Goal: Communication & Community: Answer question/provide support

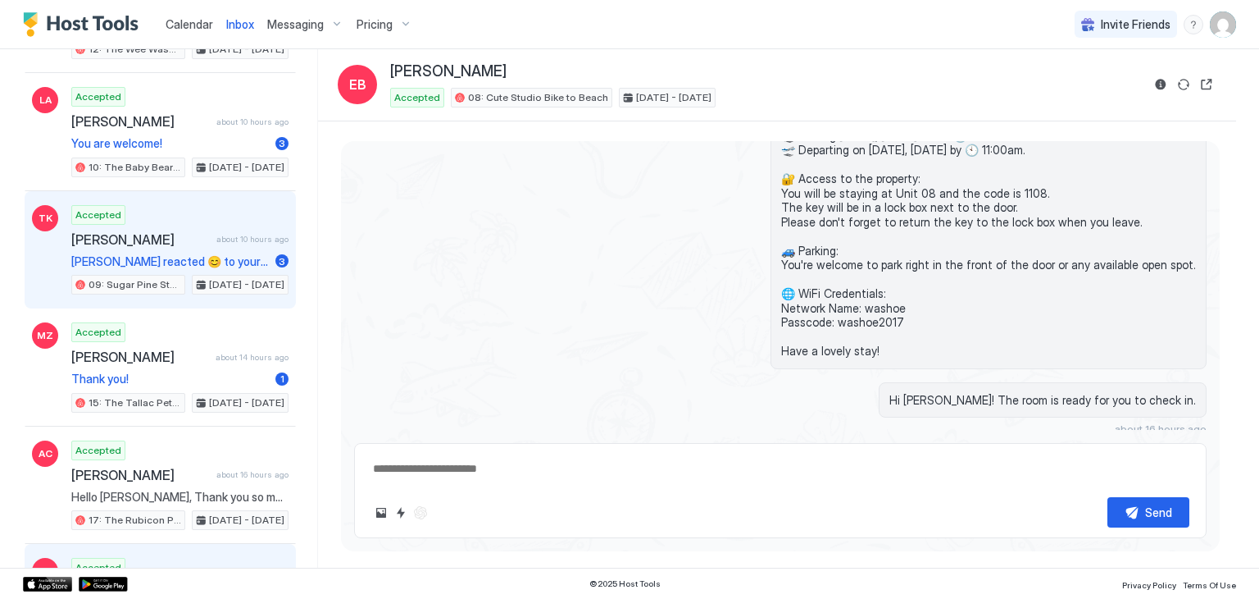
scroll to position [213, 0]
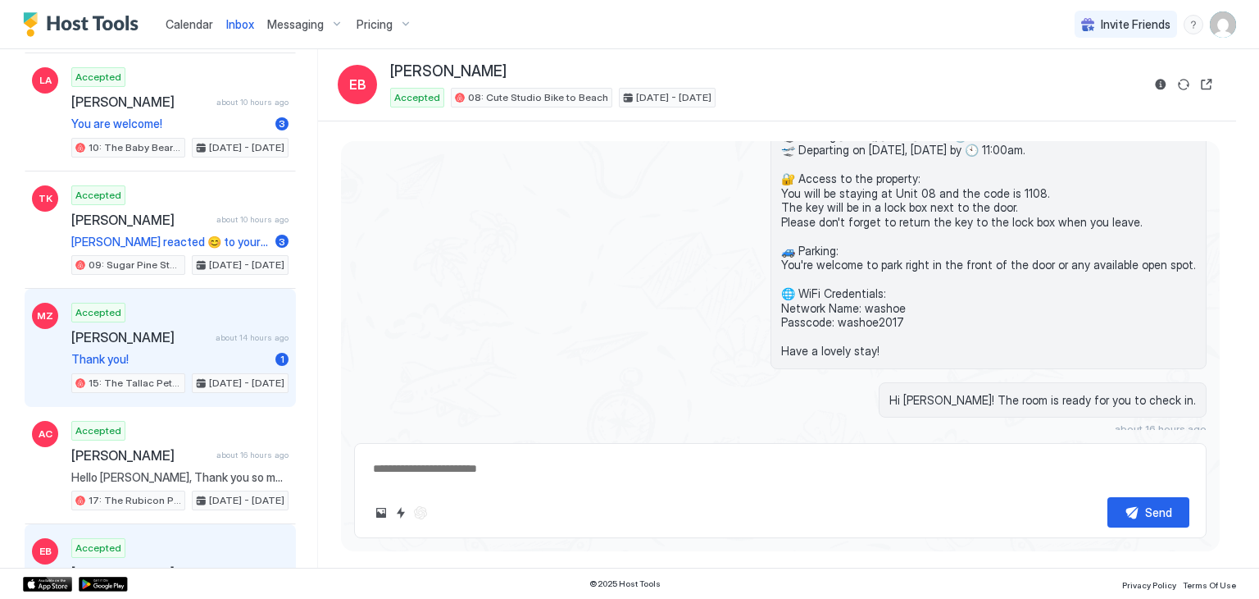
click at [228, 345] on div "Accepted [PERSON_NAME] about 14 hours ago Thank you! 1 15: The Tallac Pet Frien…" at bounding box center [179, 348] width 217 height 90
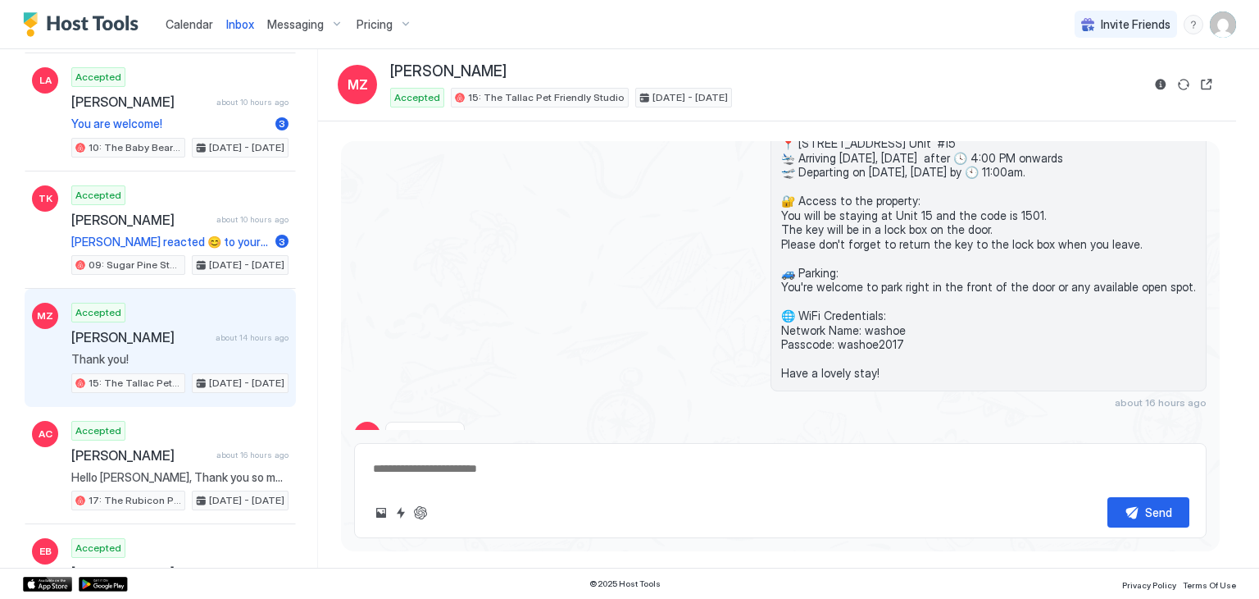
scroll to position [531, 0]
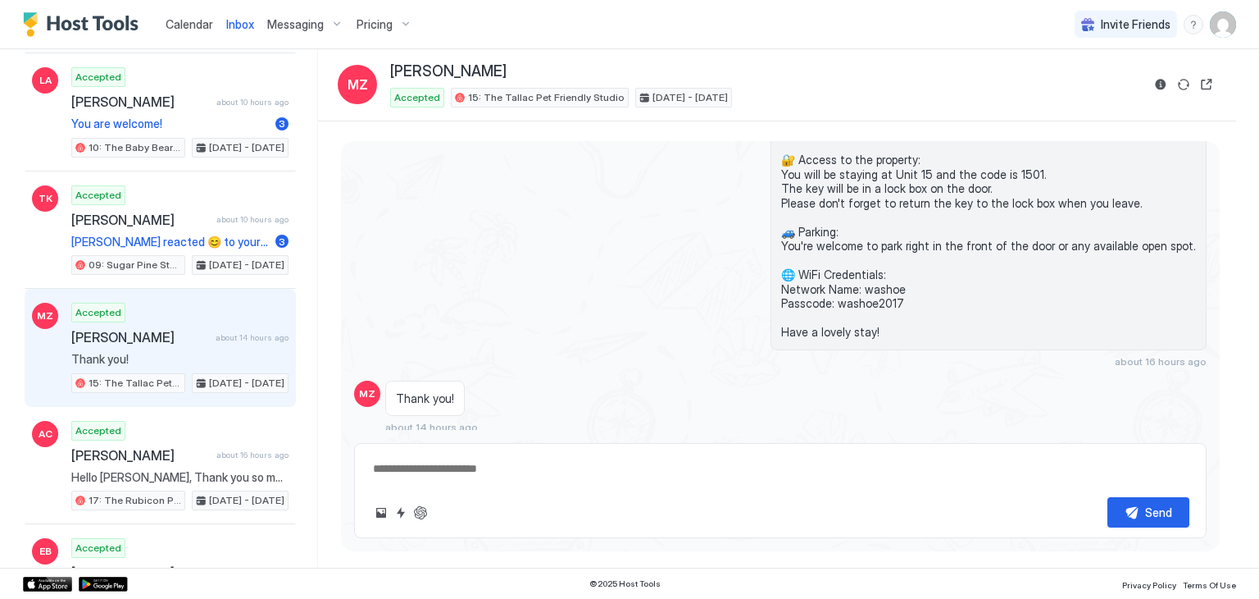
click at [476, 472] on textarea at bounding box center [780, 468] width 818 height 30
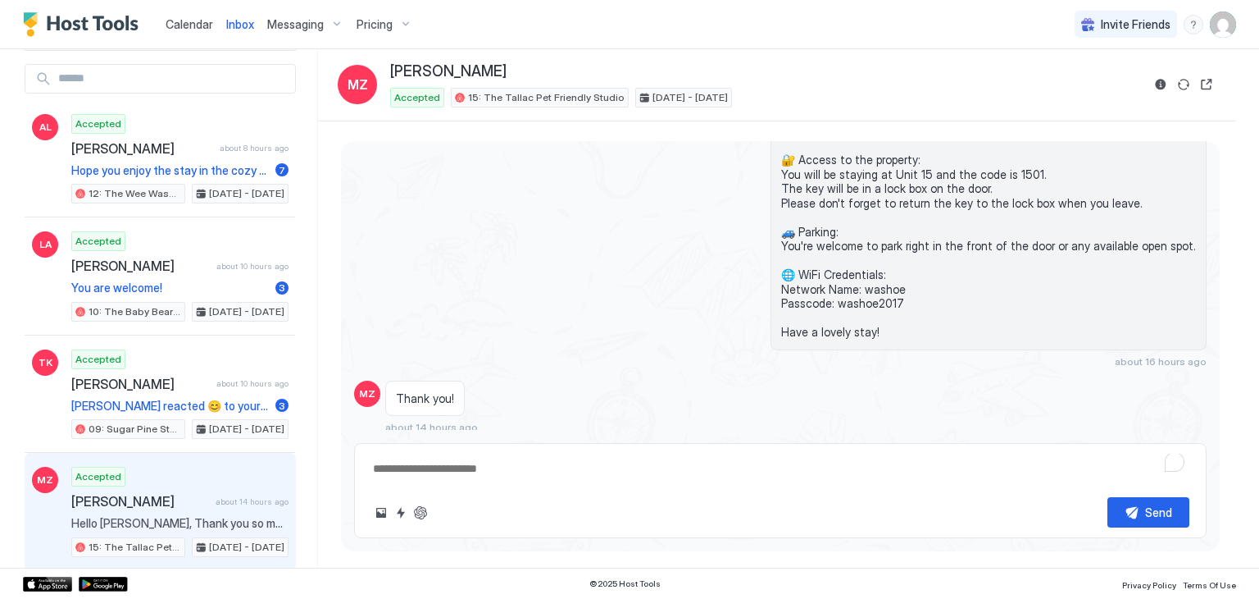
scroll to position [59, 0]
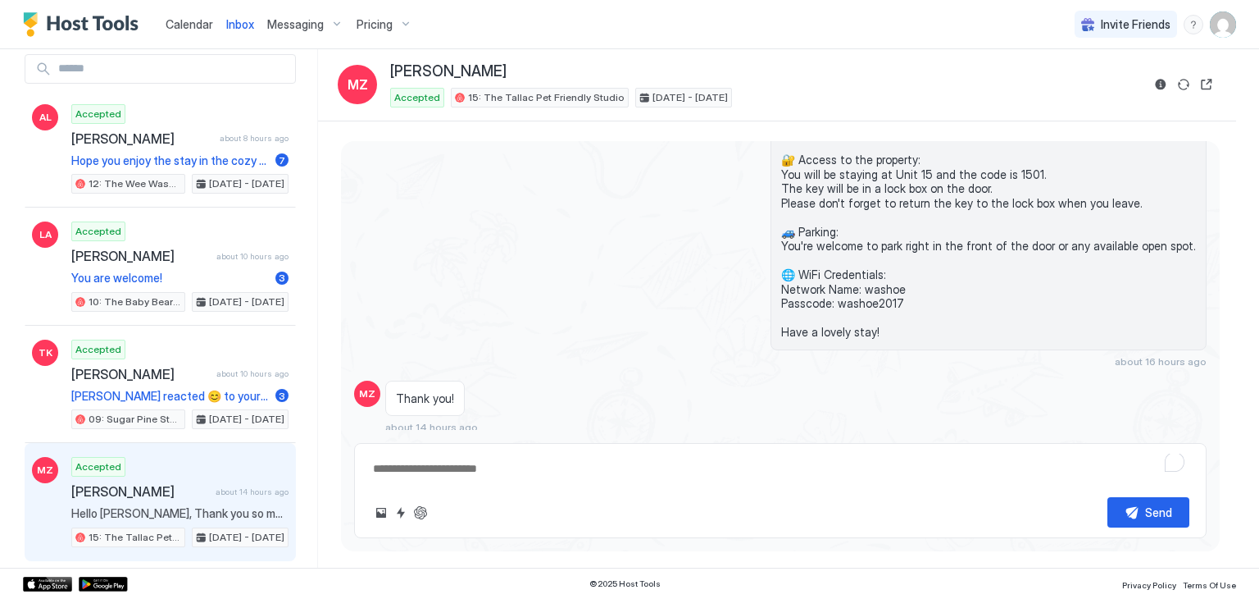
click at [211, 25] on span "Calendar" at bounding box center [190, 24] width 48 height 14
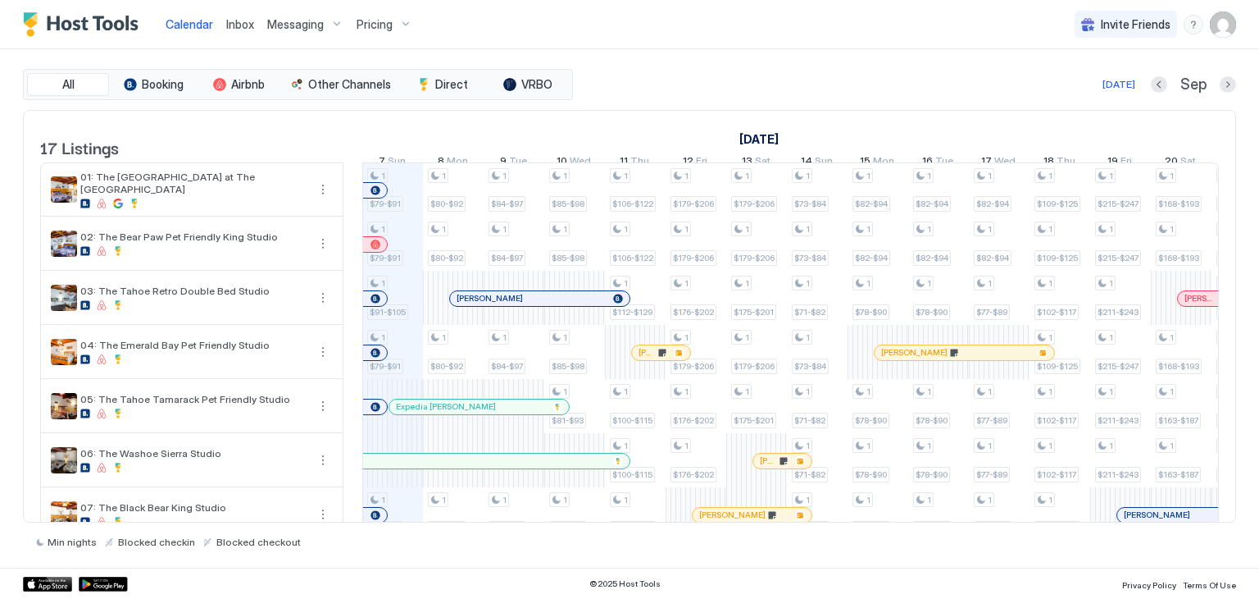
click at [233, 16] on link "Inbox" at bounding box center [240, 24] width 28 height 17
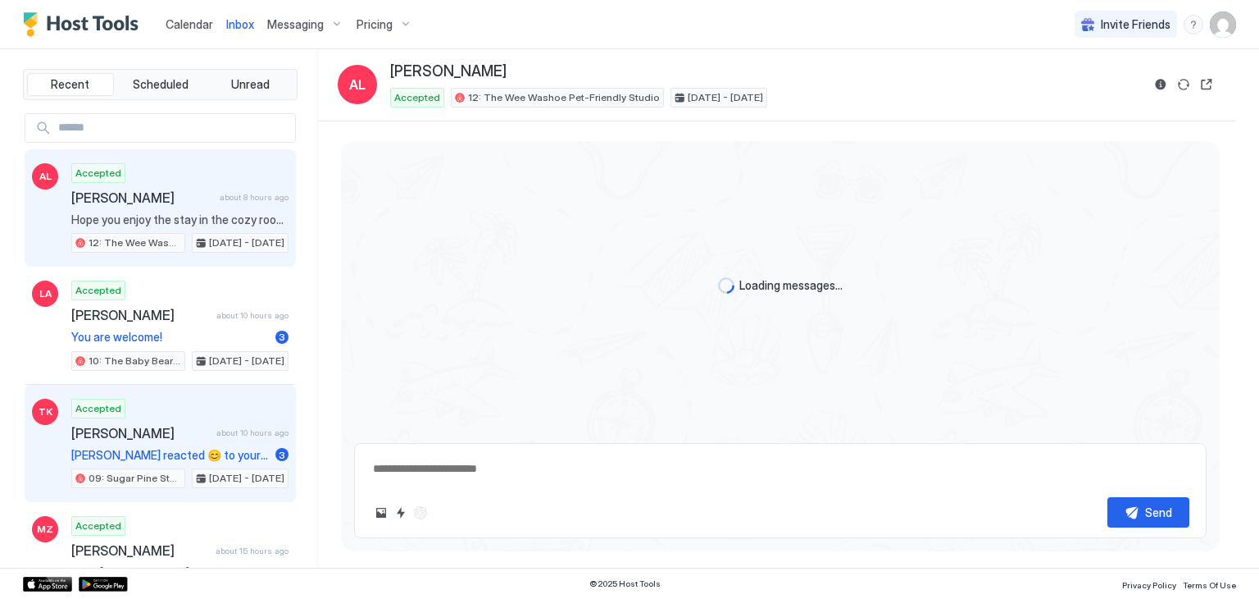
scroll to position [1408, 0]
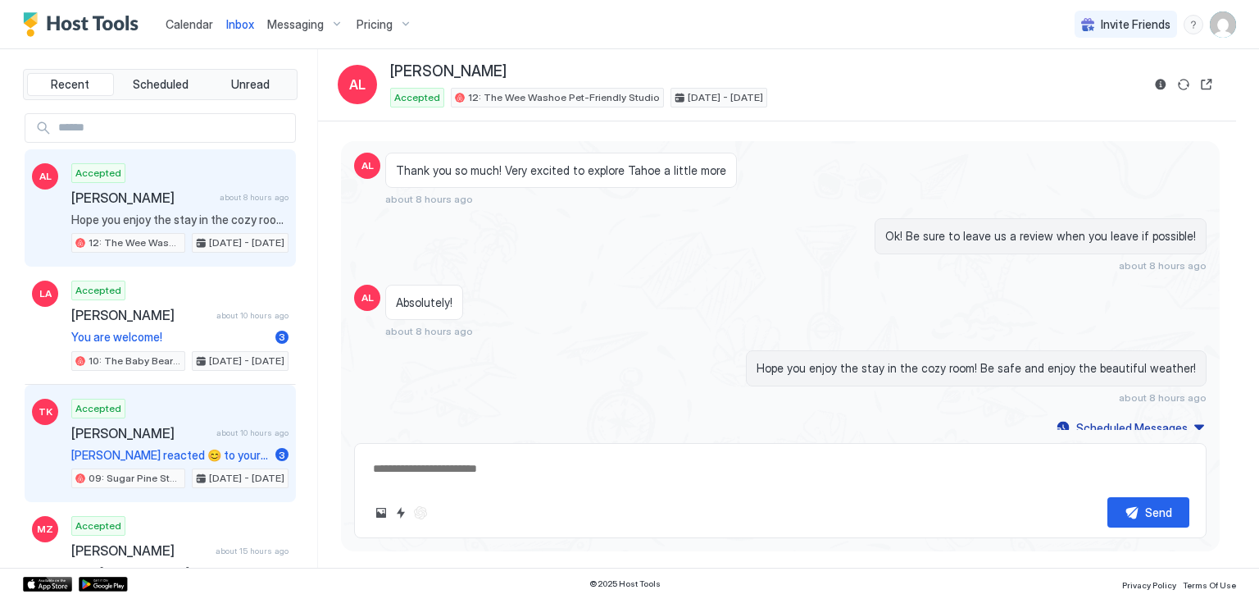
click at [236, 438] on div "Accepted [PERSON_NAME] about 10 hours ago [PERSON_NAME] reacted 😊 to your messa…" at bounding box center [179, 443] width 217 height 90
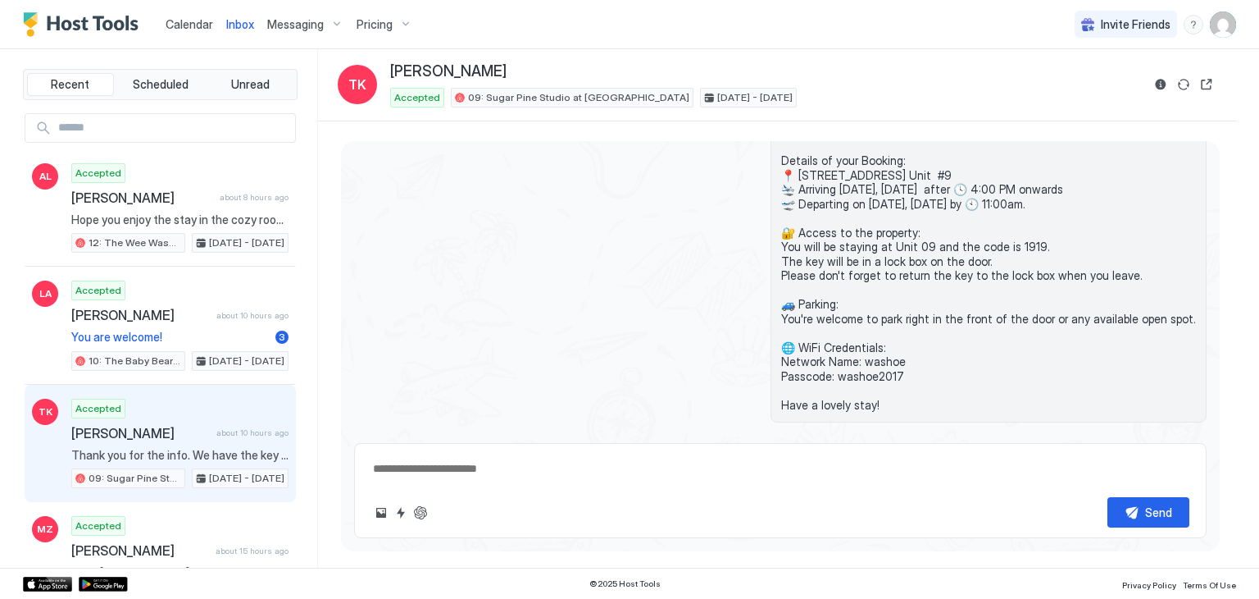
scroll to position [844, 0]
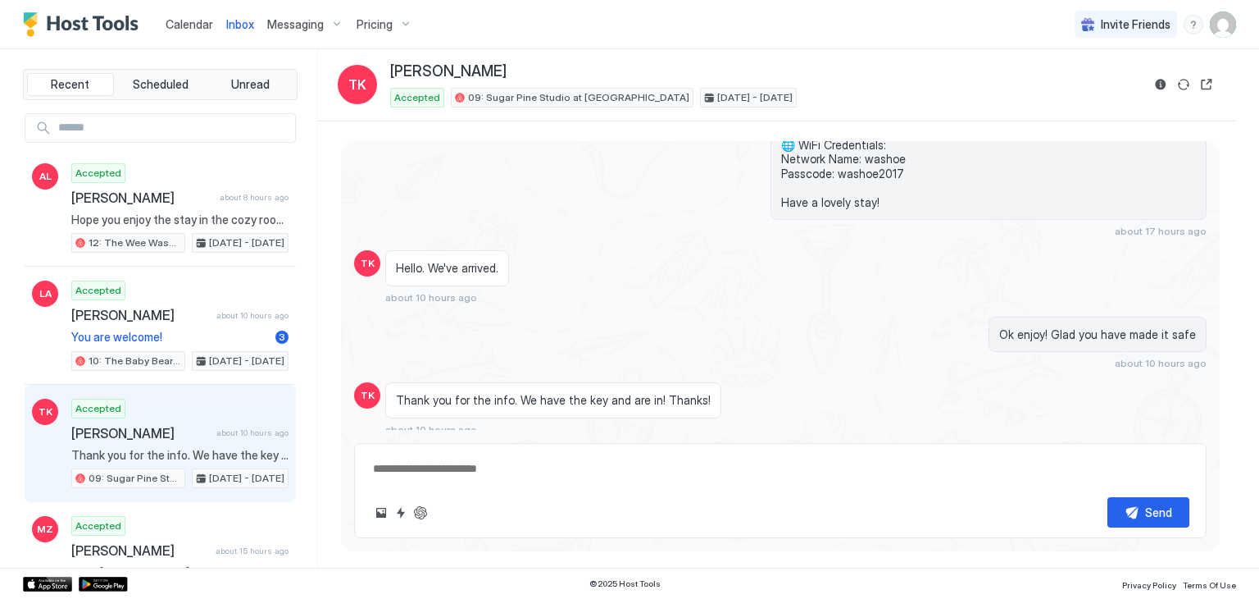
click at [460, 448] on div "Send" at bounding box center [780, 490] width 853 height 95
click at [471, 471] on textarea "To enrich screen reader interactions, please activate Accessibility in Grammarl…" at bounding box center [780, 468] width 818 height 30
type textarea "*"
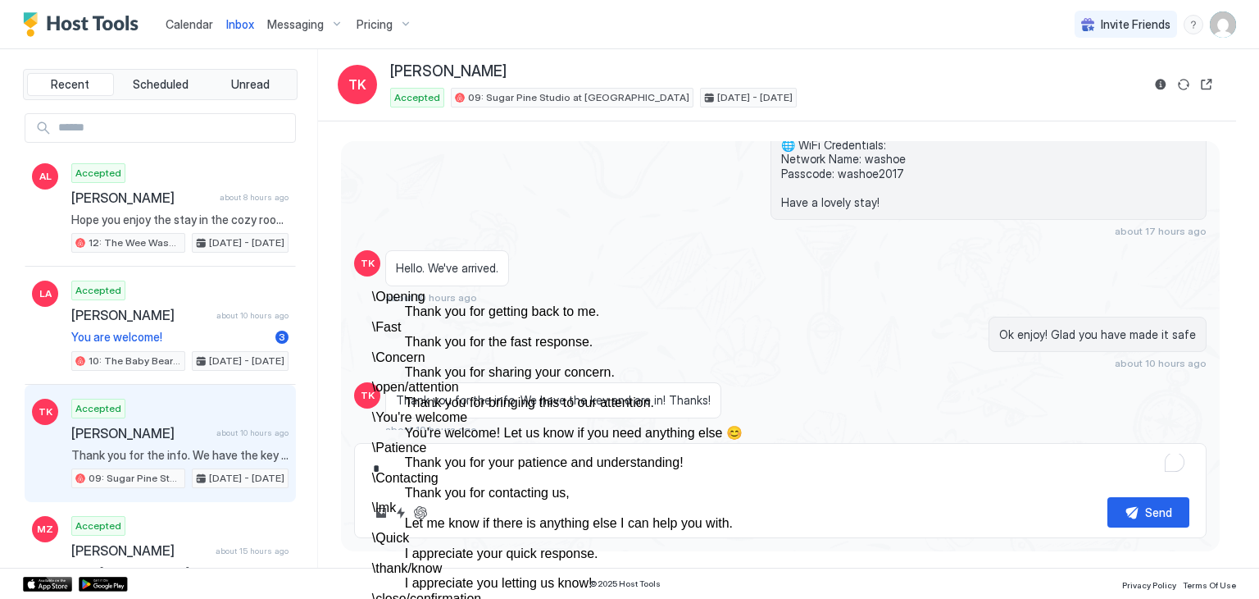
scroll to position [171, 0]
click at [597, 426] on dd "You're welcome! Let us know if you need anything else 😊" at bounding box center [679, 433] width 549 height 15
type textarea "*"
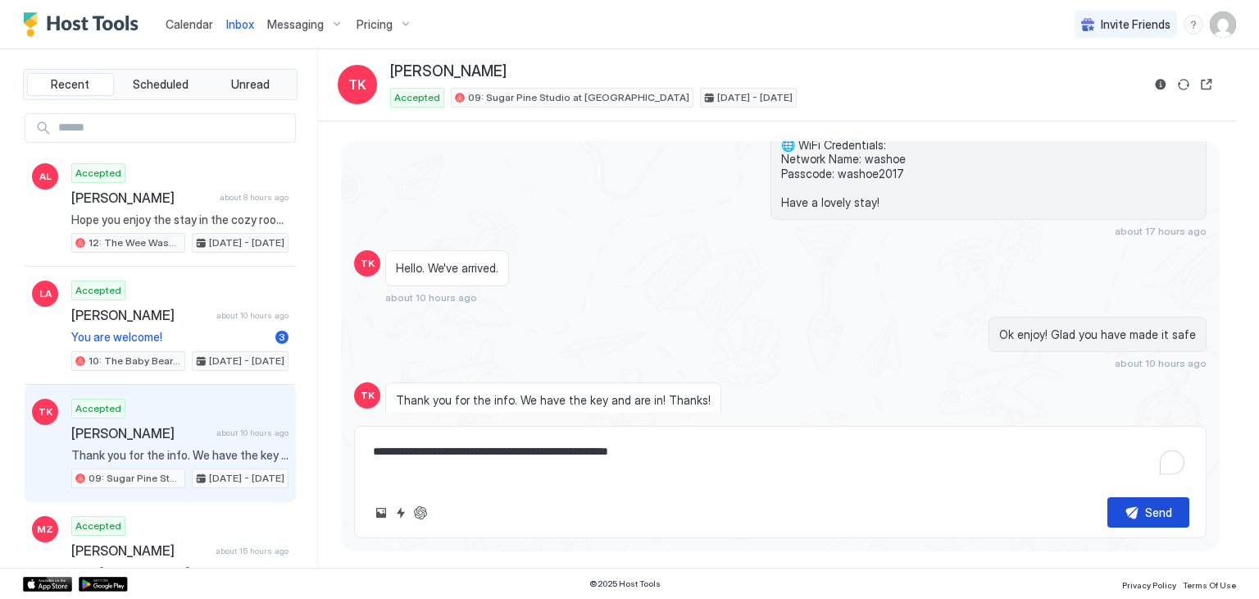
type textarea "**********"
click at [1145, 512] on div "Send" at bounding box center [1158, 511] width 27 height 17
type textarea "*"
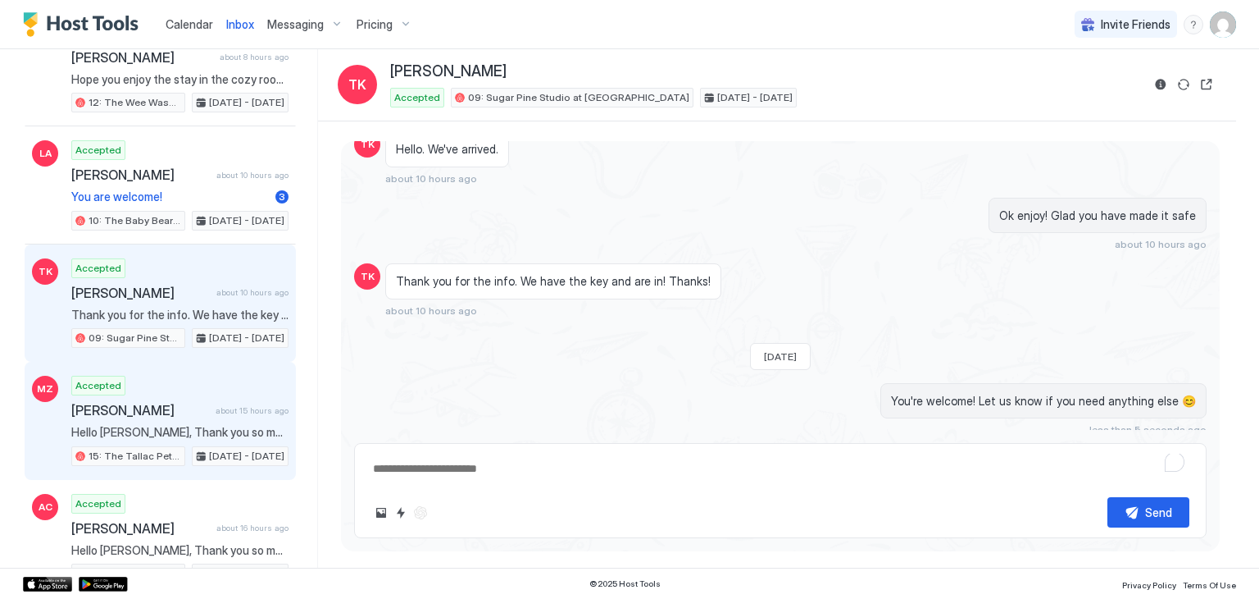
scroll to position [141, 0]
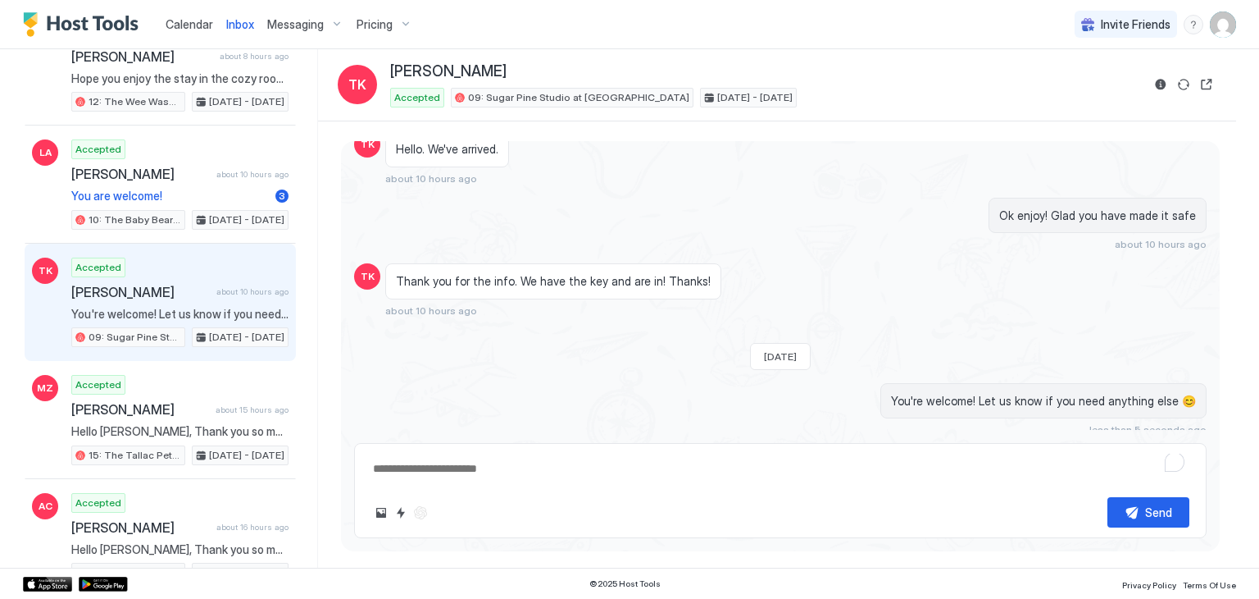
click at [210, 298] on div "Accepted [PERSON_NAME] about 10 hours ago You're welcome! Let us know if you ne…" at bounding box center [179, 302] width 217 height 90
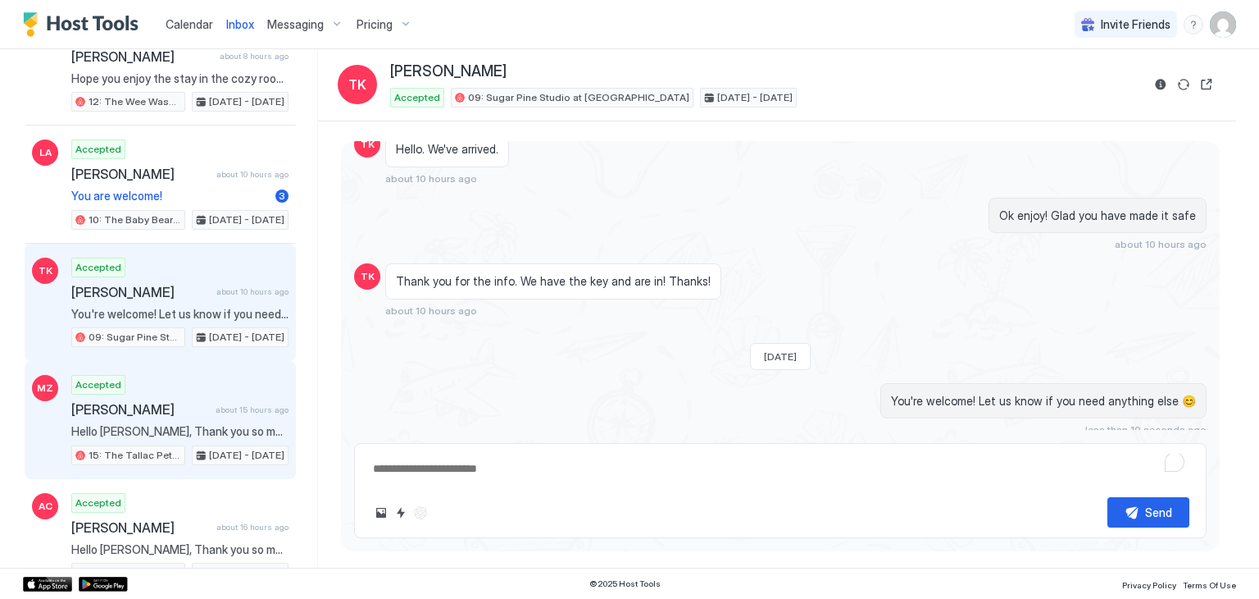
click at [204, 411] on div "[PERSON_NAME] about 15 hours ago" at bounding box center [179, 409] width 217 height 16
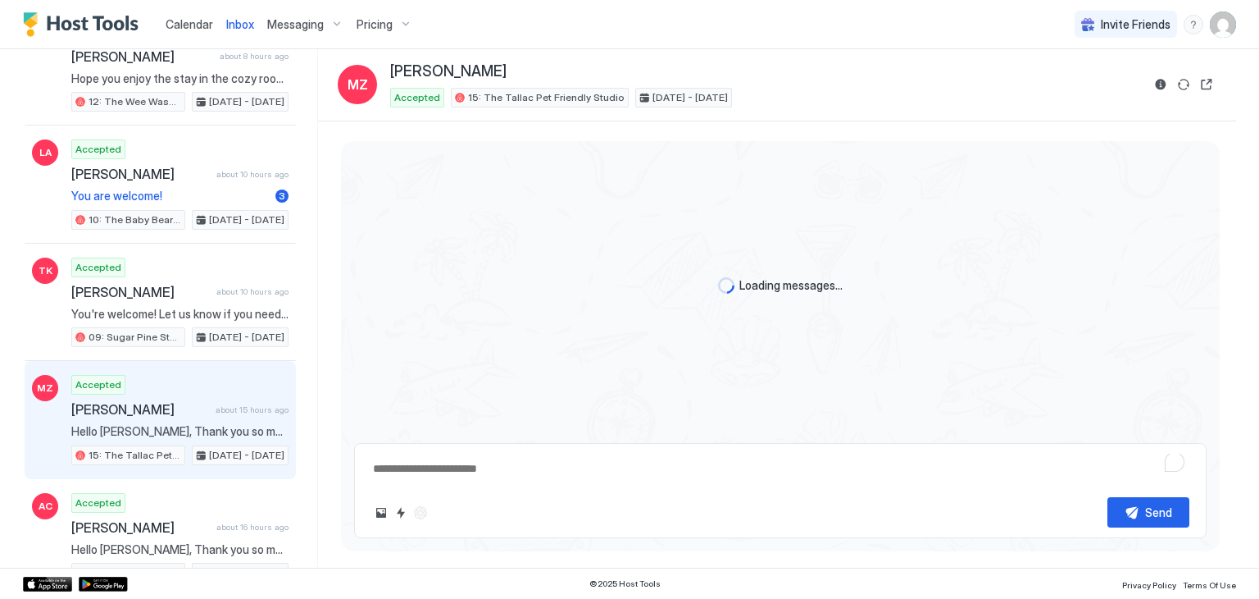
scroll to position [531, 0]
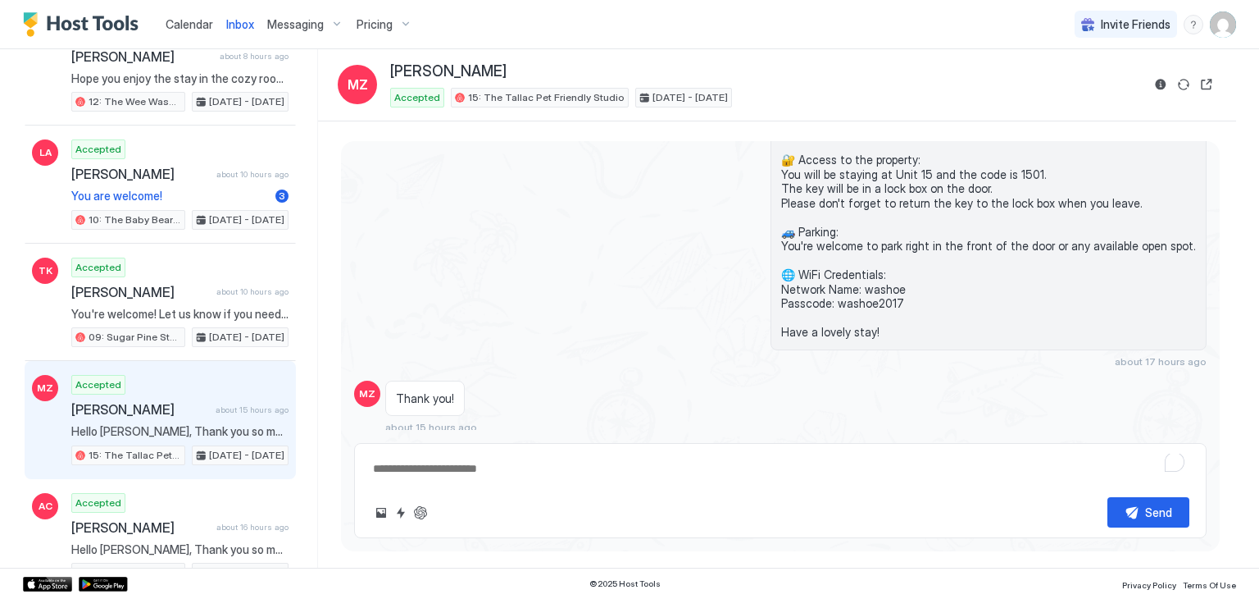
click at [496, 477] on textarea "To enrich screen reader interactions, please activate Accessibility in Grammarl…" at bounding box center [780, 468] width 818 height 30
type textarea "*"
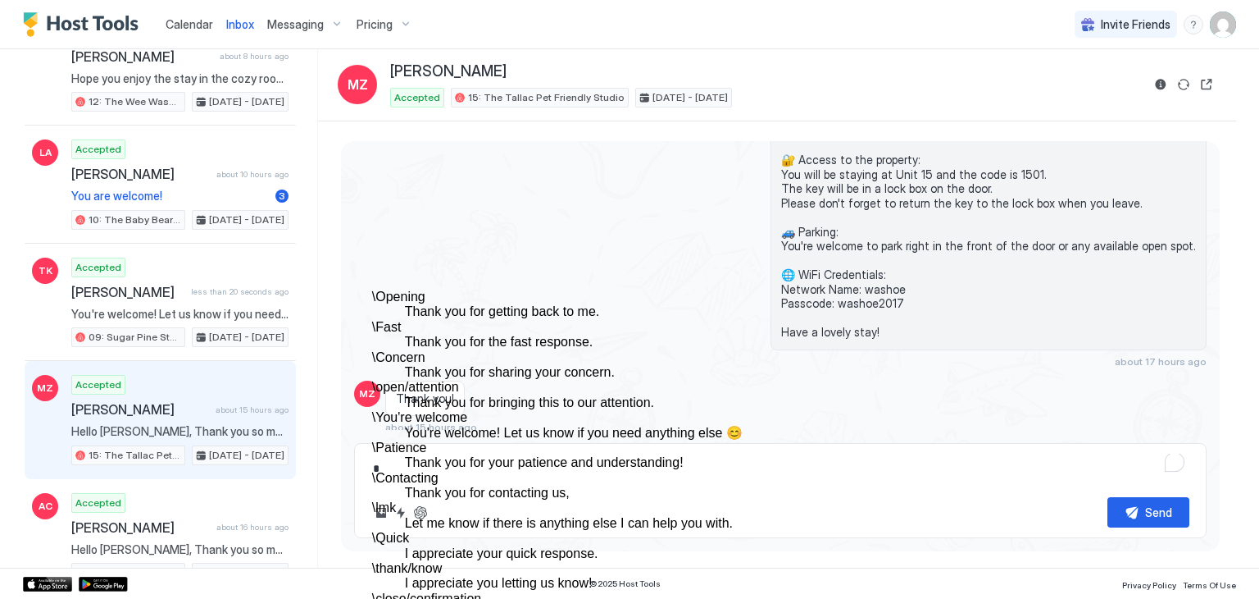
scroll to position [164, 0]
click at [561, 410] on div "\ You're welcome You're welcome! Let us know if you need anything else 😊" at bounding box center [663, 425] width 582 height 30
type textarea "*"
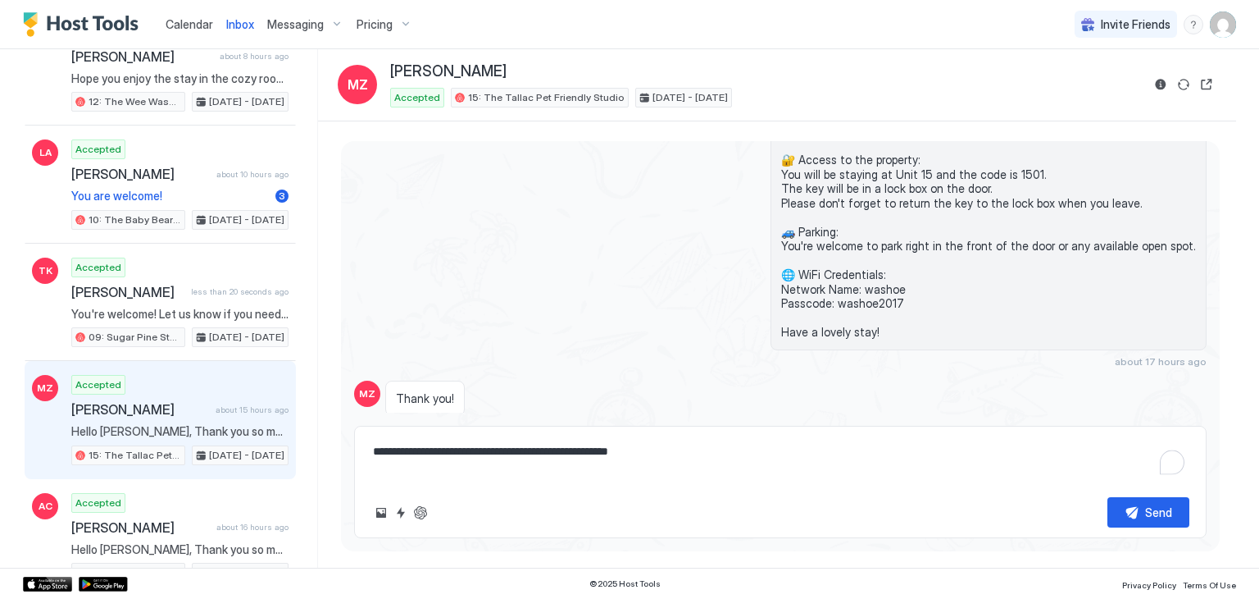
scroll to position [548, 0]
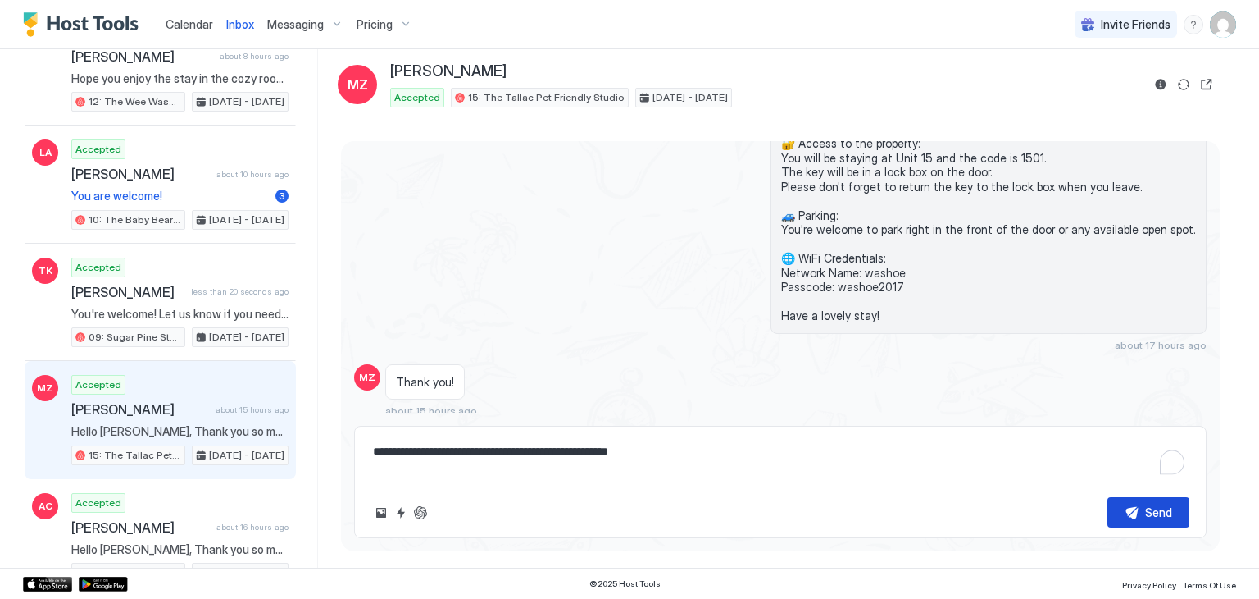
type textarea "**********"
click at [1131, 522] on button "Send" at bounding box center [1149, 512] width 82 height 30
type textarea "*"
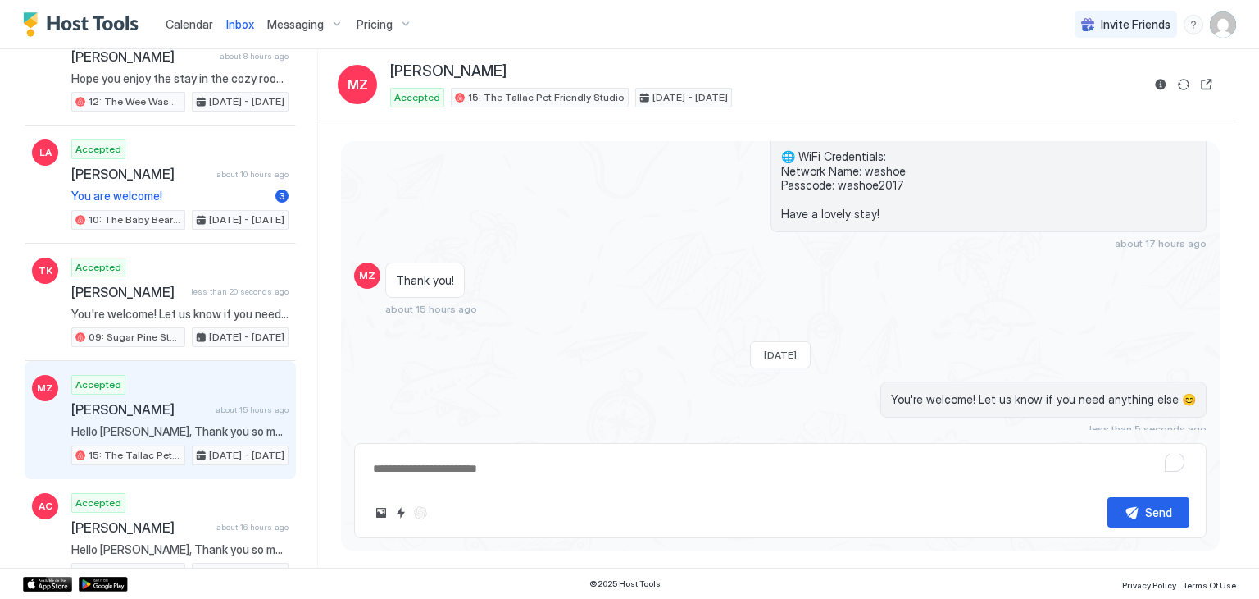
scroll to position [0, 0]
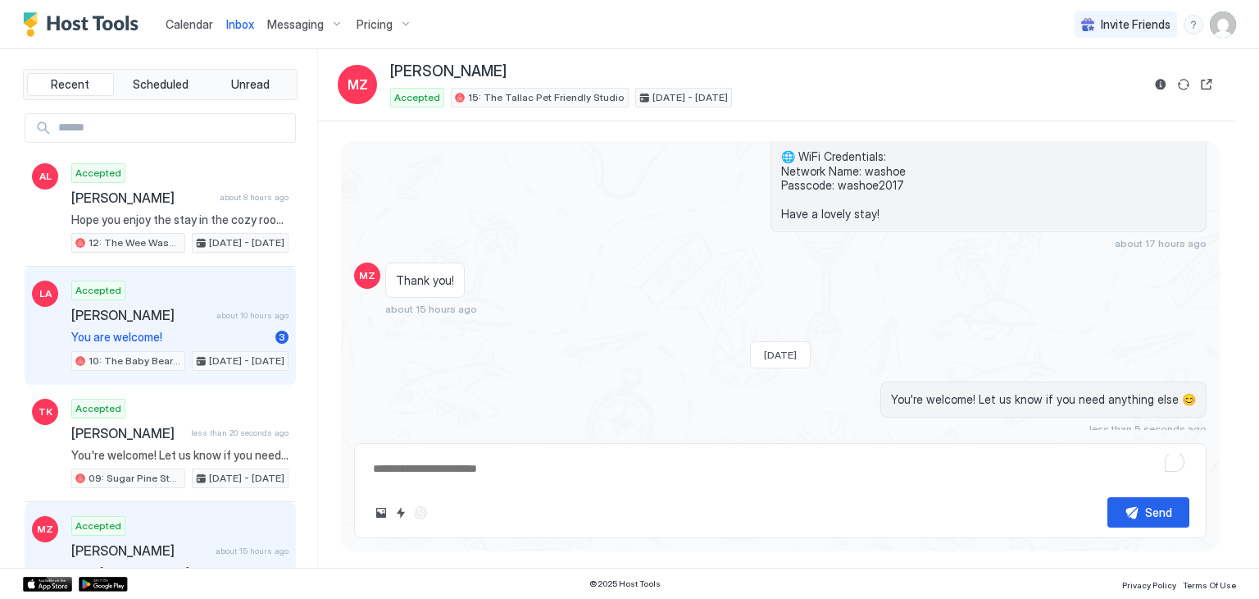
click at [216, 331] on span "You are welcome!" at bounding box center [170, 337] width 198 height 15
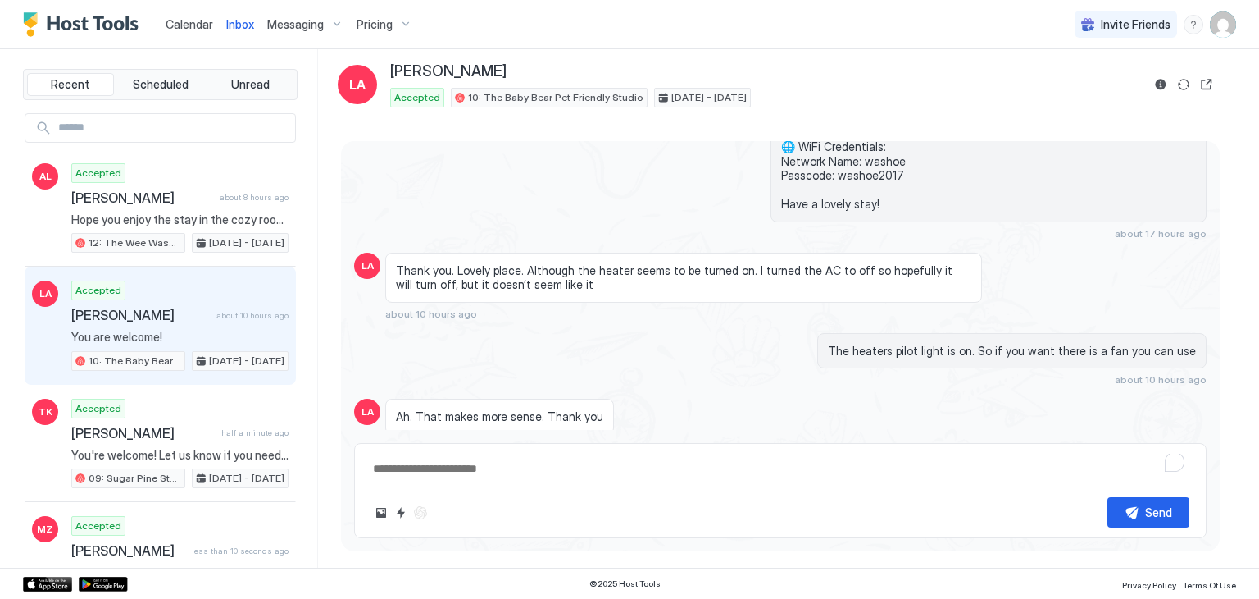
scroll to position [526, 0]
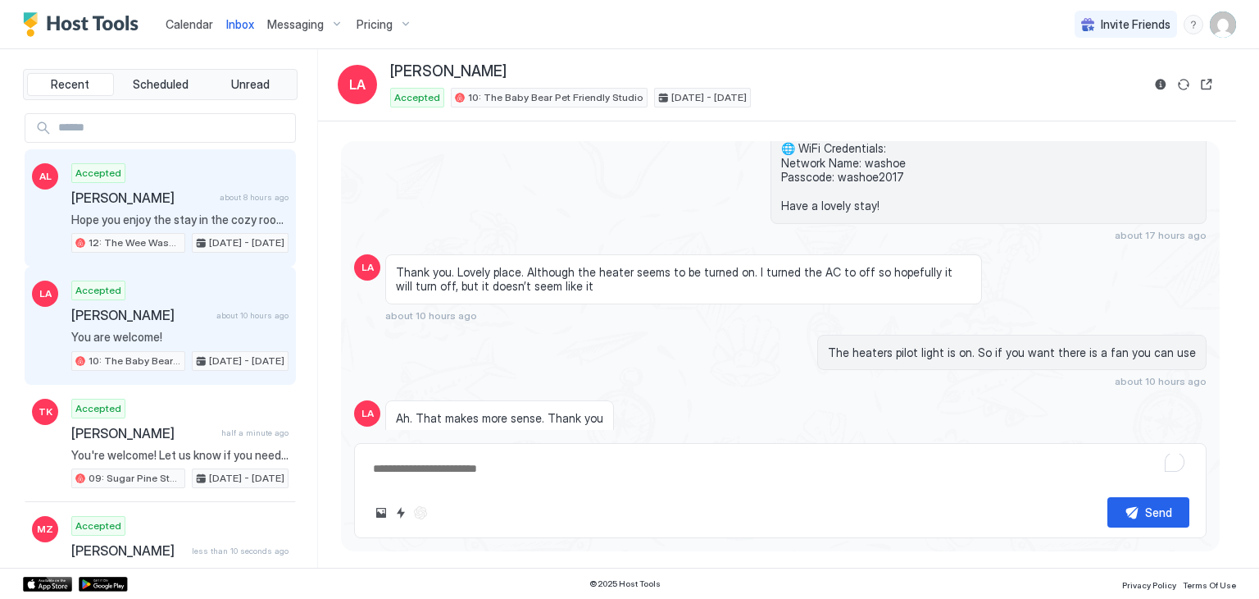
click at [230, 210] on div "Accepted [PERSON_NAME] about 8 hours ago Hope you enjoy the stay in the cozy ro…" at bounding box center [179, 208] width 217 height 90
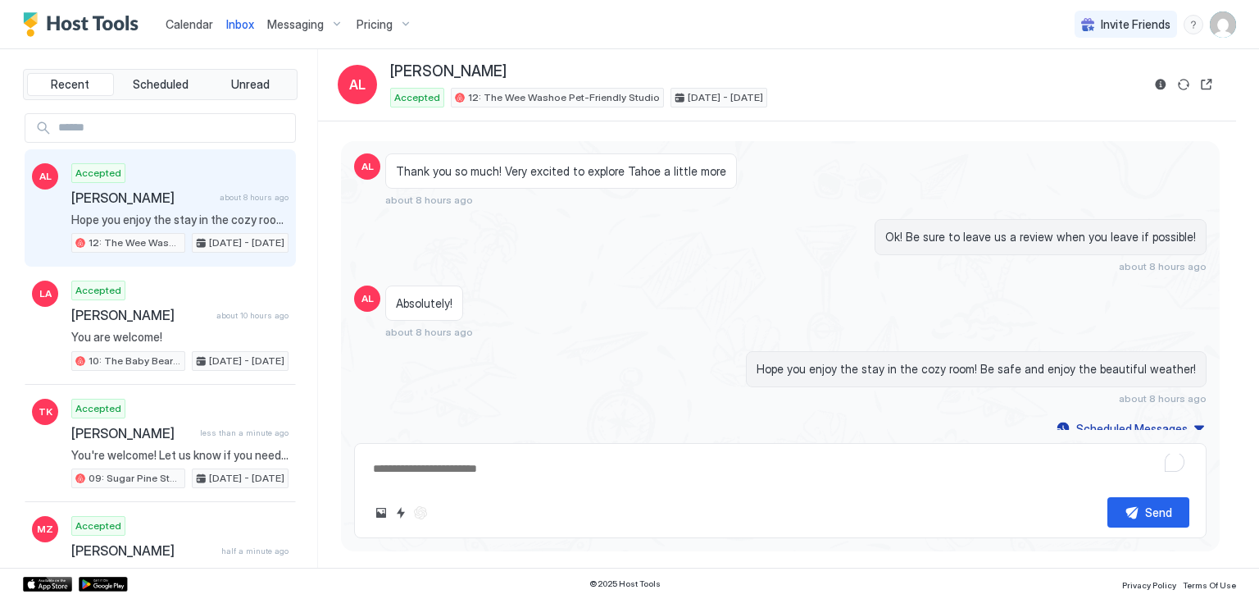
click at [182, 17] on span "Calendar" at bounding box center [190, 24] width 48 height 14
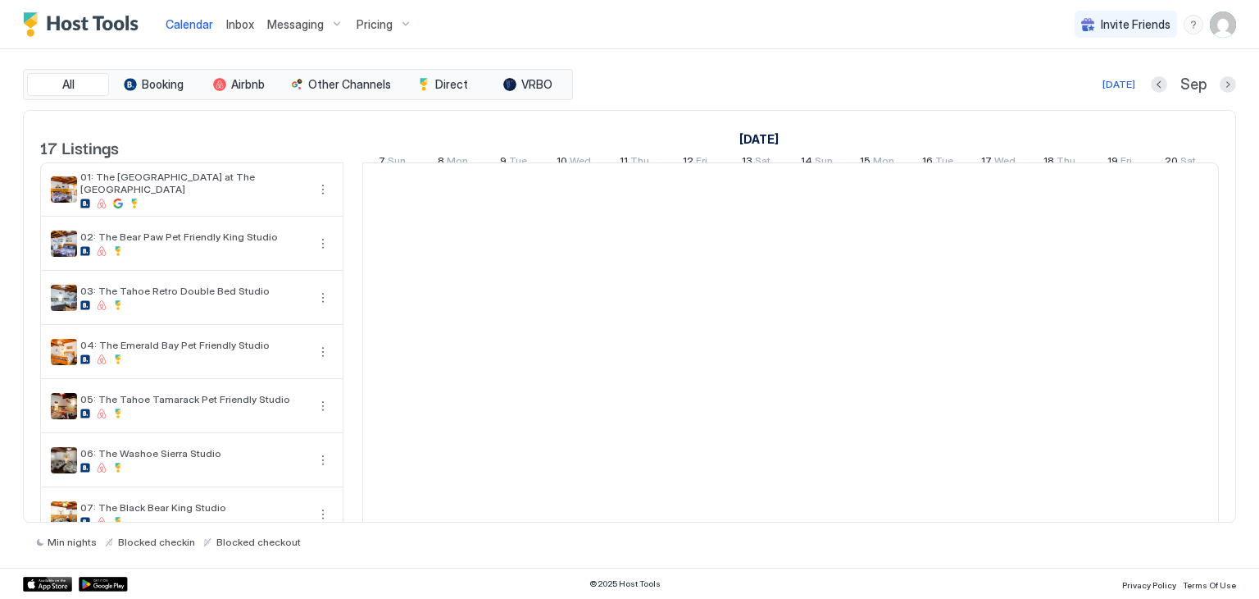
scroll to position [0, 911]
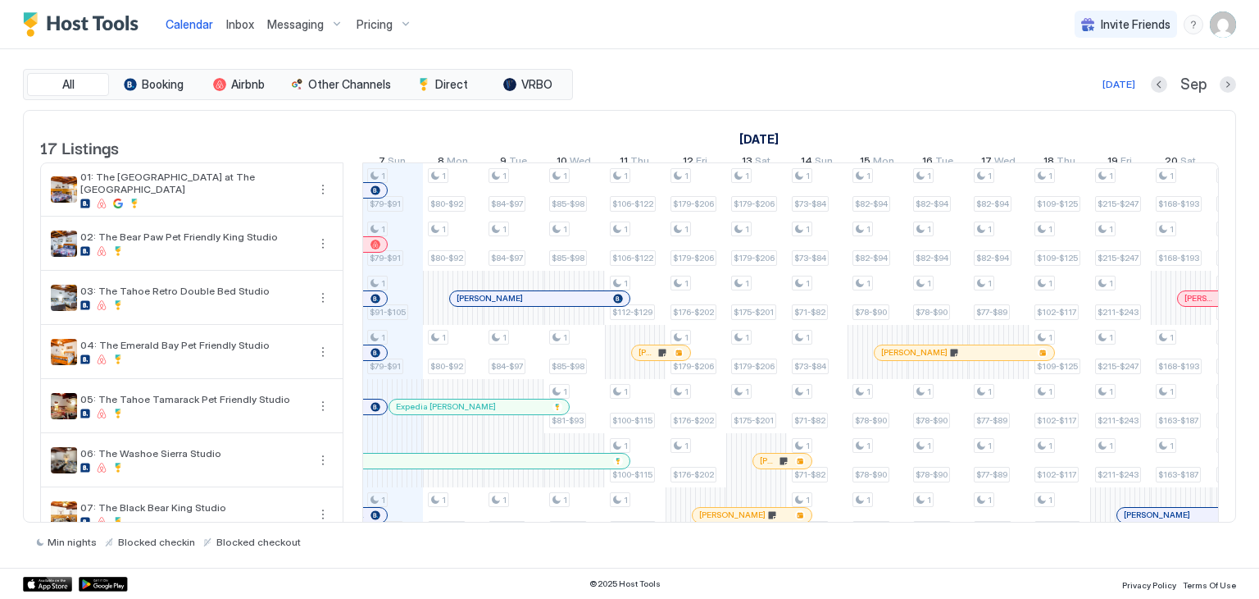
click at [238, 22] on span "Inbox" at bounding box center [240, 24] width 28 height 14
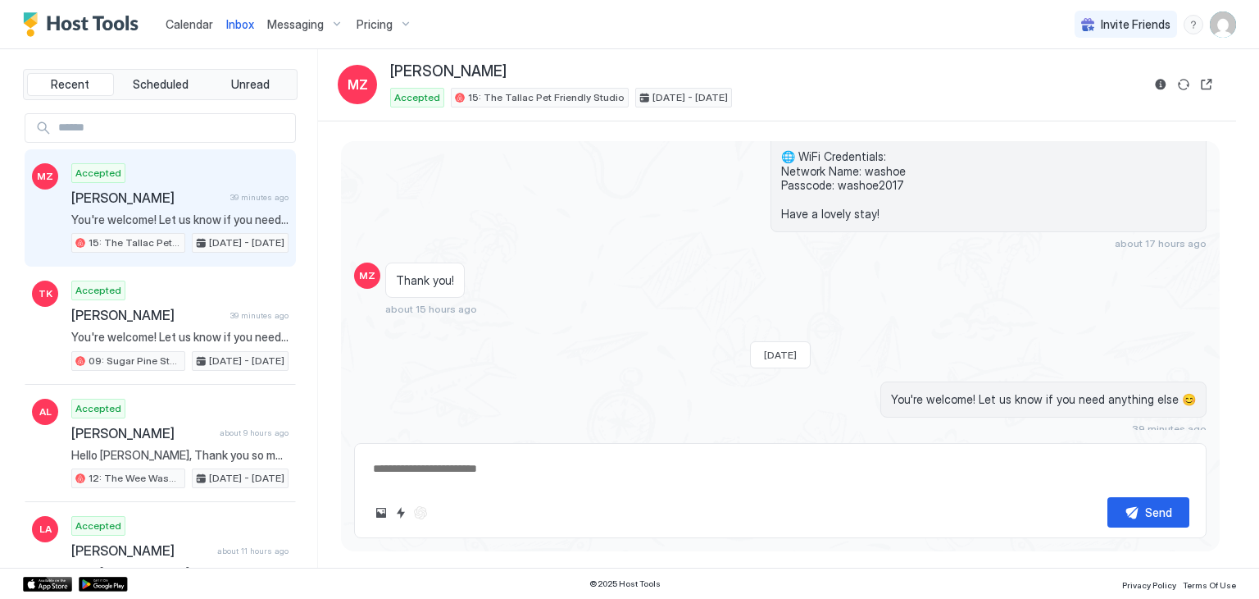
type textarea "*"
